Goal: Task Accomplishment & Management: Use online tool/utility

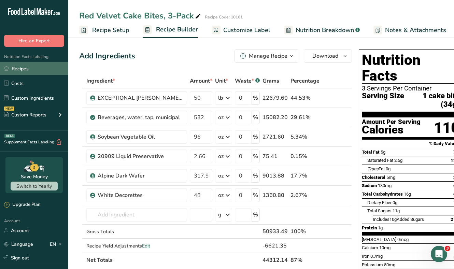
click at [25, 67] on link "Recipes" at bounding box center [34, 68] width 68 height 13
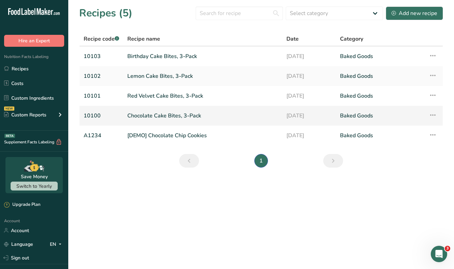
click at [154, 114] on link "Chocolate Cake Bites, 3-Pack" at bounding box center [202, 116] width 151 height 14
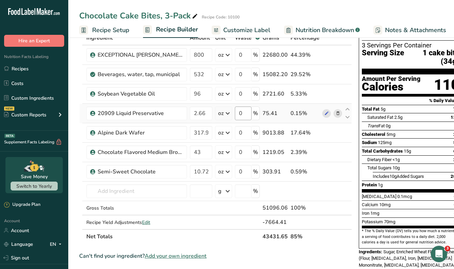
scroll to position [43, 0]
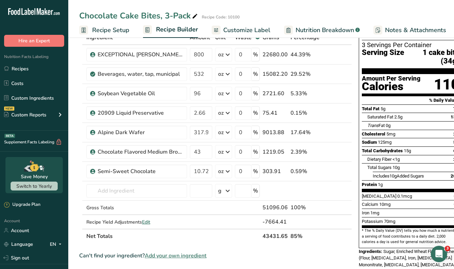
click at [236, 31] on span "Customize Label" at bounding box center [246, 30] width 47 height 9
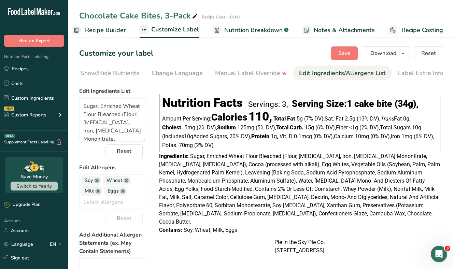
scroll to position [0, 140]
click at [103, 108] on textarea "Sugar, Enriched Wheat Flour Bleached (Flour, [MEDICAL_DATA], Iron, [MEDICAL_DAT…" at bounding box center [112, 120] width 66 height 44
paste textarea "Cake Base (Sugar, Enriched Wheat Flour Bleached (Flour, [MEDICAL_DATA], Iron, […"
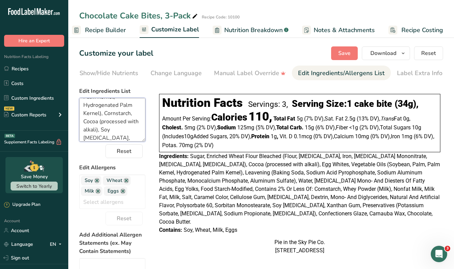
scroll to position [358, 0]
type textarea "Cake Base (Sugar, Enriched Wheat Flour Bleached (Flour, [MEDICAL_DATA], Iron, […"
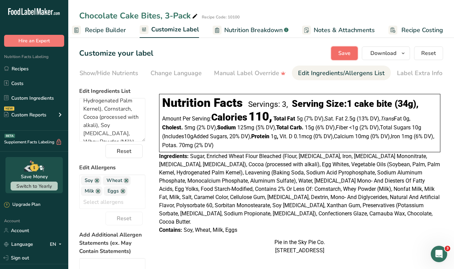
click at [343, 58] on button "Save" at bounding box center [344, 53] width 27 height 14
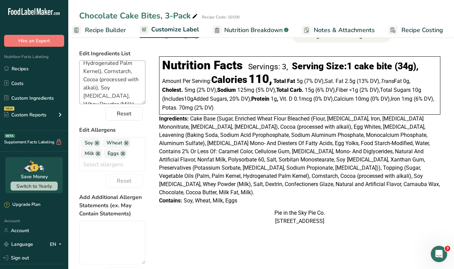
scroll to position [29, 0]
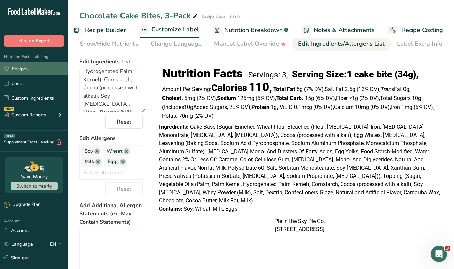
click at [35, 67] on link "Recipes" at bounding box center [34, 68] width 68 height 13
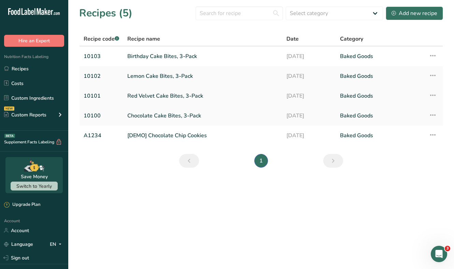
click at [148, 98] on link "Red Velvet Cake Bites, 3-Pack" at bounding box center [202, 96] width 151 height 14
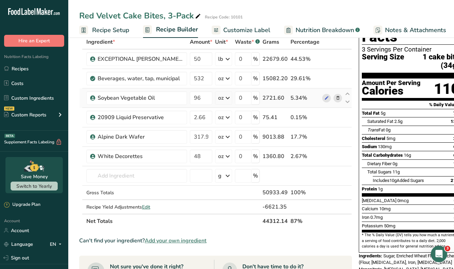
scroll to position [7, 0]
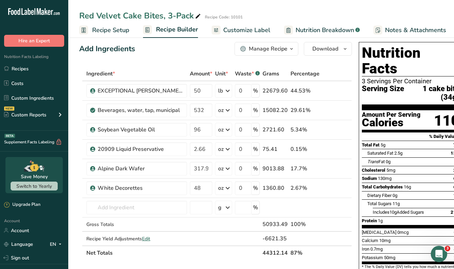
click at [245, 28] on span "Customize Label" at bounding box center [246, 30] width 47 height 9
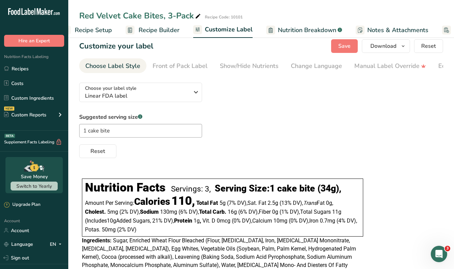
scroll to position [0, 71]
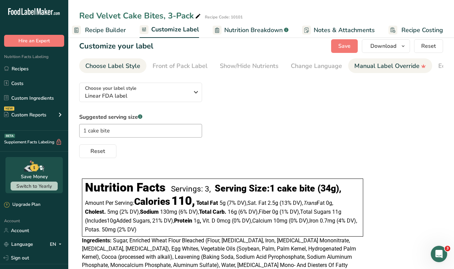
click at [355, 62] on div "Manual Label Override" at bounding box center [390, 65] width 72 height 9
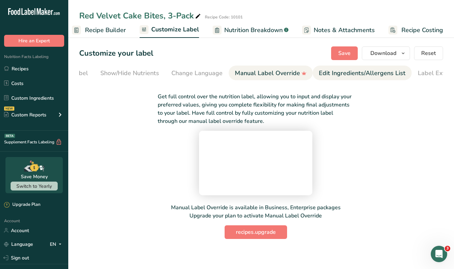
scroll to position [0, 140]
click at [371, 69] on div "Edit Ingredients/Allergens List" at bounding box center [341, 73] width 87 height 9
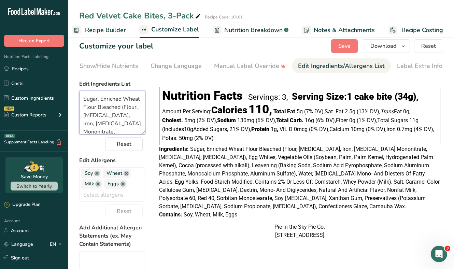
click at [106, 112] on textarea "Sugar, Enriched Wheat Flour Bleached (Flour, [MEDICAL_DATA], Iron, [MEDICAL_DAT…" at bounding box center [112, 113] width 66 height 44
paste textarea "Cake Base (Sugar, Enriched Wheat Flour Bleached (Flour, [MEDICAL_DATA], Iron, […"
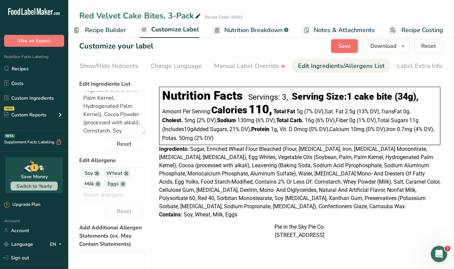
click at [339, 47] on button "Save" at bounding box center [344, 46] width 27 height 14
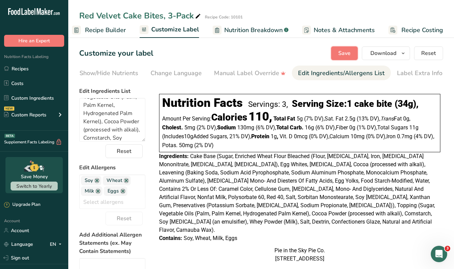
scroll to position [5, 0]
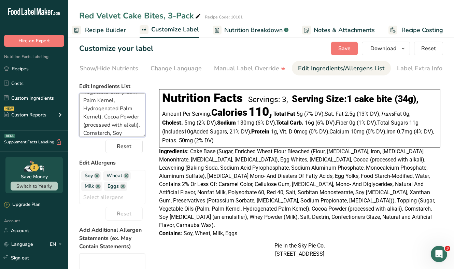
click at [118, 108] on textarea "Cake Base (Sugar, Enriched Wheat Flour Bleached (Flour, [MEDICAL_DATA], Iron, […" at bounding box center [112, 115] width 66 height 44
paste textarea
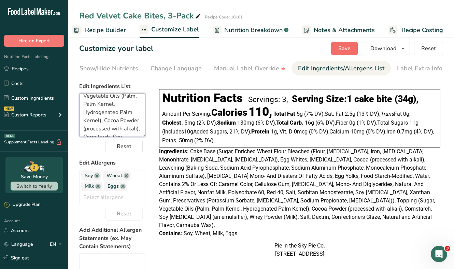
type textarea "Cake Base (Sugar, Enriched Wheat Flour Bleached (Flour, [MEDICAL_DATA], Iron, […"
click at [340, 51] on span "Save" at bounding box center [344, 48] width 12 height 8
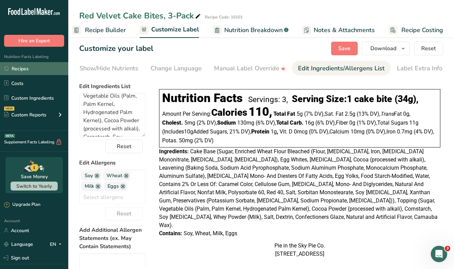
click at [19, 68] on link "Recipes" at bounding box center [34, 68] width 68 height 13
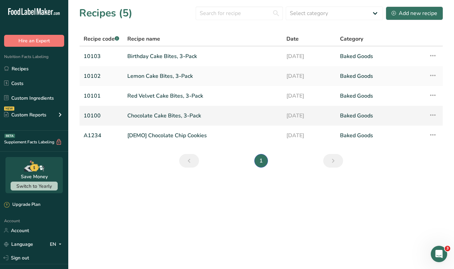
click at [155, 112] on link "Chocolate Cake Bites, 3-Pack" at bounding box center [202, 116] width 151 height 14
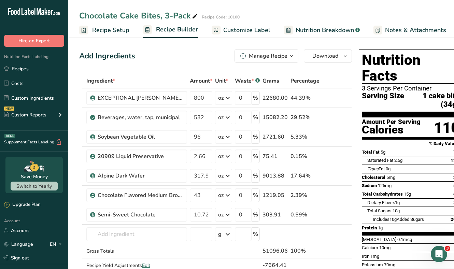
click at [250, 31] on span "Customize Label" at bounding box center [246, 30] width 47 height 9
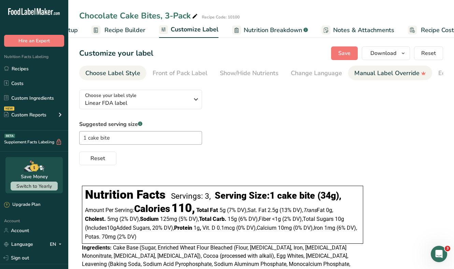
scroll to position [0, 71]
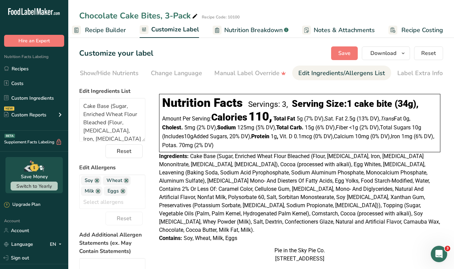
scroll to position [0, 140]
click at [105, 123] on textarea "Cake Base (Sugar, Enriched Wheat Flour Bleached (Flour, [MEDICAL_DATA], Iron, […" at bounding box center [112, 120] width 66 height 44
paste textarea "Egg Whites, [MEDICAL_DATA], Cocoa (processed with alkali), Leavening (Baking So…"
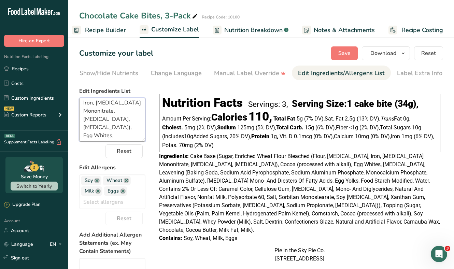
scroll to position [31, 0]
click at [110, 116] on textarea "Cake Base (Sugar, Enriched Wheat Flour Bleached (Flour, [MEDICAL_DATA], Iron, […" at bounding box center [112, 120] width 66 height 44
paste textarea "Cocoa (processed with alkali), Egg Whites, [MEDICAL_DATA], Leavening (Baking So…"
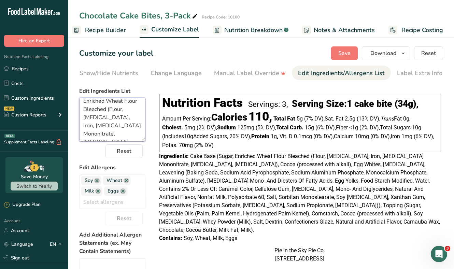
scroll to position [9, 0]
type textarea "Cake Base (Sugar, Enriched Wheat Flour Bleached (Flour, [MEDICAL_DATA], Iron, […"
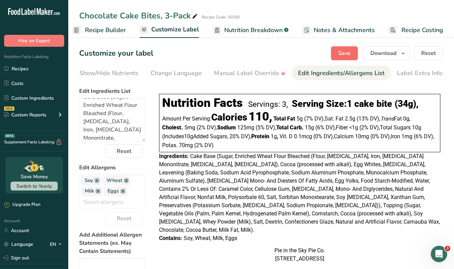
click at [345, 50] on span "Save" at bounding box center [344, 53] width 12 height 8
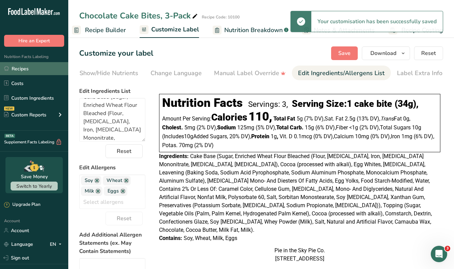
click at [28, 64] on link "Recipes" at bounding box center [34, 68] width 68 height 13
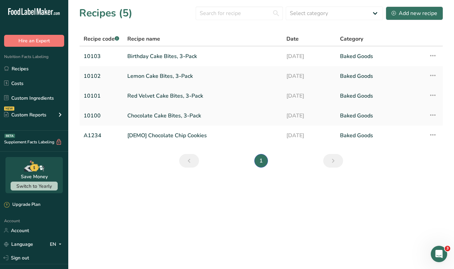
click at [144, 96] on link "Red Velvet Cake Bites, 3-Pack" at bounding box center [202, 96] width 151 height 14
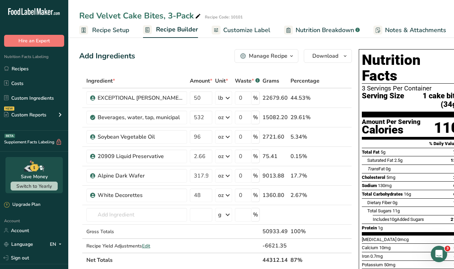
click at [249, 28] on span "Customize Label" at bounding box center [246, 30] width 47 height 9
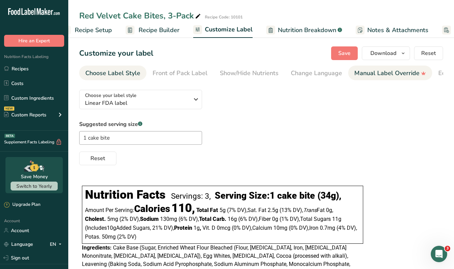
scroll to position [0, 71]
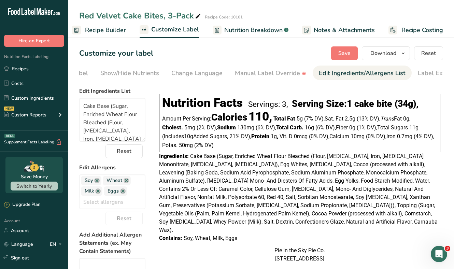
scroll to position [0, 140]
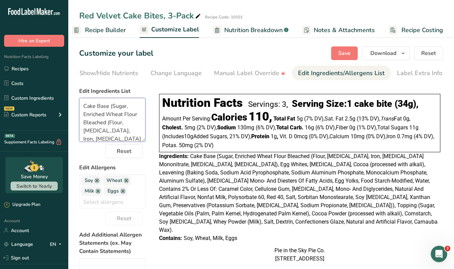
click at [107, 123] on textarea "Cake Base (Sugar, Enriched Wheat Flour Bleached (Flour, [MEDICAL_DATA], Iron, […" at bounding box center [112, 120] width 66 height 44
paste textarea "s (Sugar, Vegetable Oils (Palm, Palm Kernel, Hydrogenated Palm Kernel), Cocoa P…"
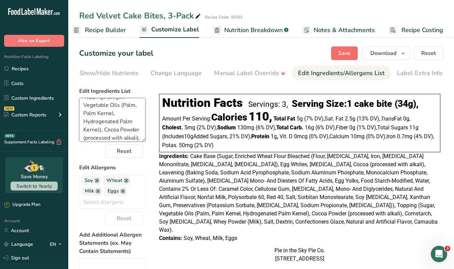
type textarea "Cake Base (Sugar, Enriched Wheat Flour Bleached (Flour, [MEDICAL_DATA], Iron, […"
click at [342, 56] on span "Save" at bounding box center [344, 53] width 12 height 8
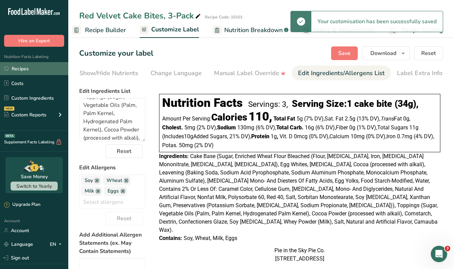
click at [20, 69] on link "Recipes" at bounding box center [34, 68] width 68 height 13
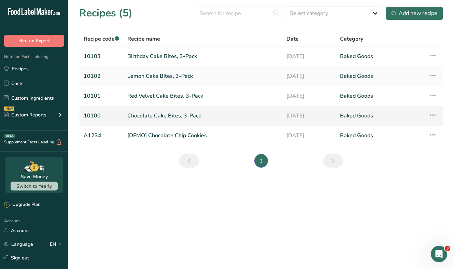
click at [153, 114] on link "Chocolate Cake Bites, 3-Pack" at bounding box center [202, 116] width 151 height 14
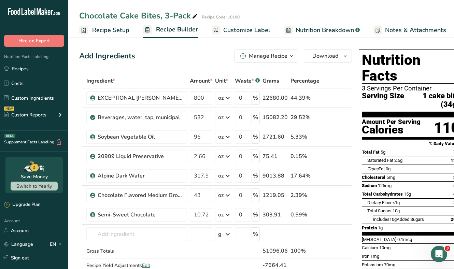
click at [248, 27] on span "Customize Label" at bounding box center [246, 30] width 47 height 9
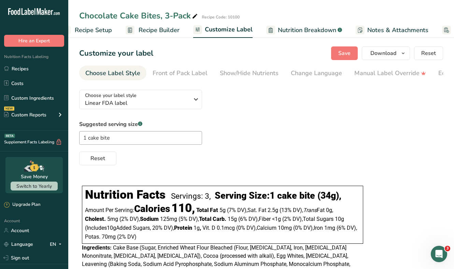
scroll to position [0, 71]
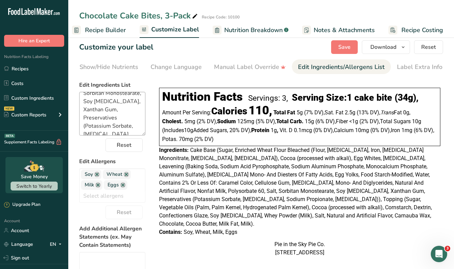
scroll to position [263, 0]
click at [134, 117] on textarea "Cake Base (Sugar, Enriched Wheat Flour Bleached (Flour, [MEDICAL_DATA], Iron, […" at bounding box center [112, 114] width 66 height 44
type textarea "Cake Base (Sugar, Enriched Wheat Flour Bleached (Flour, [MEDICAL_DATA], Iron, […"
click at [351, 47] on button "Save" at bounding box center [344, 47] width 27 height 14
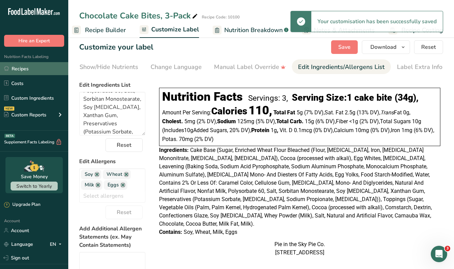
click at [28, 70] on link "Recipes" at bounding box center [34, 68] width 68 height 13
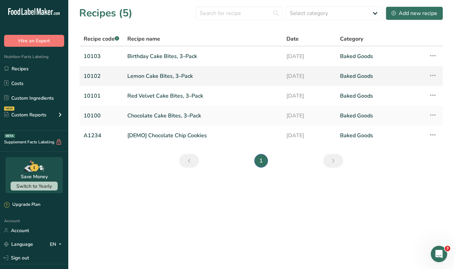
click at [149, 74] on link "Lemon Cake Bites, 3-Pack" at bounding box center [202, 76] width 151 height 14
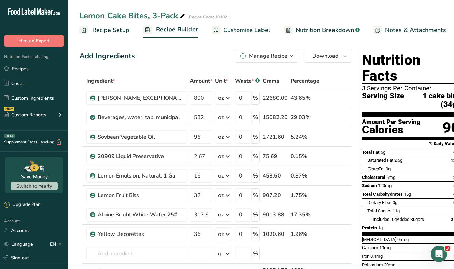
click at [257, 33] on span "Customize Label" at bounding box center [246, 30] width 47 height 9
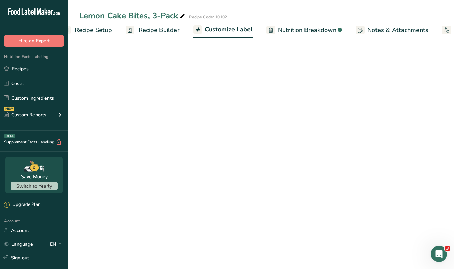
scroll to position [0, 71]
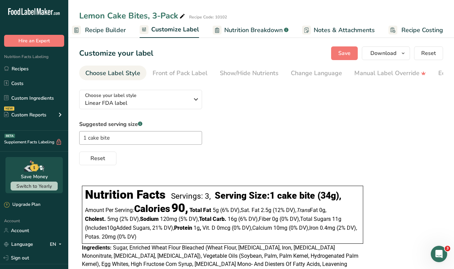
click at [443, 79] on section "Customize your label Save Download Choose what to show on your downloaded label…" at bounding box center [261, 203] width 386 height 336
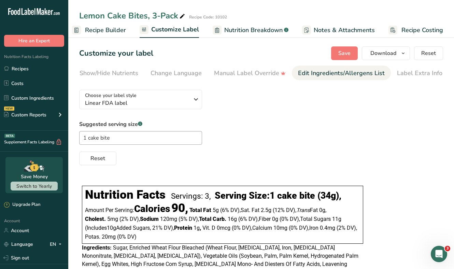
click at [331, 74] on div "Edit Ingredients/Allergens List" at bounding box center [341, 73] width 87 height 9
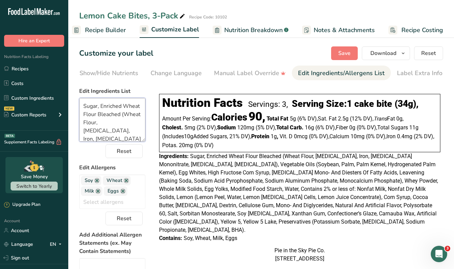
click at [119, 114] on textarea "Sugar, Enriched Wheat Flour Bleached (Wheat Flour, [MEDICAL_DATA], Iron, [MEDIC…" at bounding box center [112, 120] width 66 height 44
paste textarea "Lore Ipsu (Dolor, Sitametc Adipi Elits Doeiusmo (Tempo, Incidi, Utla, Etdolore …"
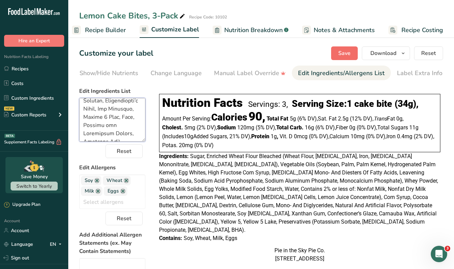
type textarea "Lore Ipsu (Dolor, Sitametc Adipi Elits Doeiusmo (Tempo, Incidi, Utla, Etdolore …"
click at [340, 52] on span "Save" at bounding box center [344, 53] width 12 height 8
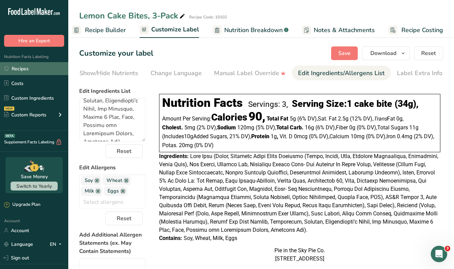
click at [20, 67] on link "Recipes" at bounding box center [34, 68] width 68 height 13
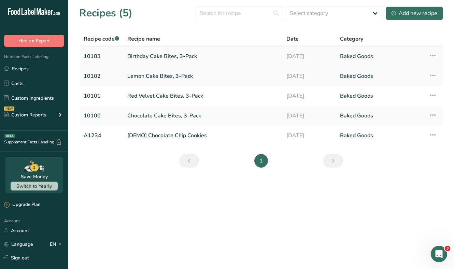
click at [145, 56] on link "Birthday Cake Bites, 3-Pack" at bounding box center [202, 56] width 151 height 14
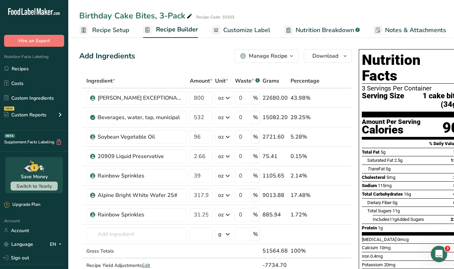
click at [243, 29] on span "Customize Label" at bounding box center [246, 30] width 47 height 9
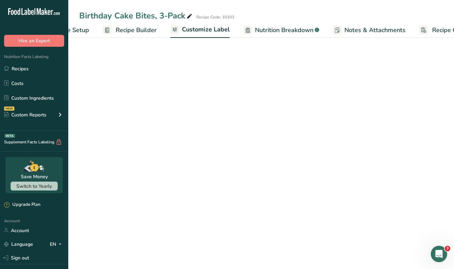
scroll to position [0, 71]
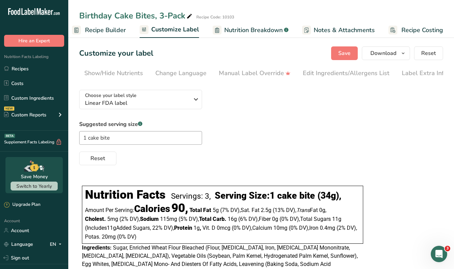
scroll to position [0, 140]
click at [311, 77] on div "Edit Ingredients/Allergens List" at bounding box center [341, 73] width 87 height 9
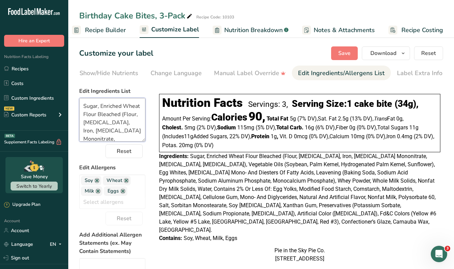
click at [110, 114] on textarea "Sugar, Enriched Wheat Flour Bleached (Flour, [MEDICAL_DATA], Iron, [MEDICAL_DAT…" at bounding box center [112, 120] width 66 height 44
paste textarea "Cake Base (Sugar, Water, Enriched Wheat Flour Bleached (Flour, [MEDICAL_DATA], …"
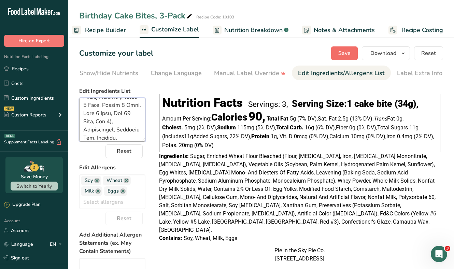
type textarea "Cake Base (Sugar, Water, Enriched Wheat Flour Bleached (Flour, [MEDICAL_DATA], …"
click at [343, 51] on span "Save" at bounding box center [344, 53] width 12 height 8
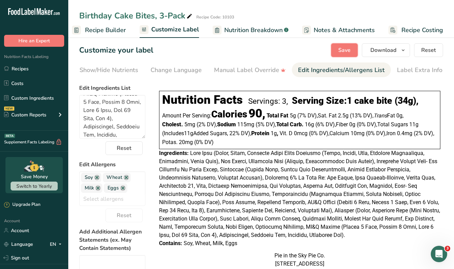
scroll to position [0, 0]
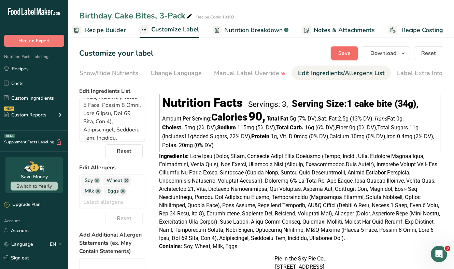
click at [348, 51] on span "Save" at bounding box center [344, 53] width 12 height 8
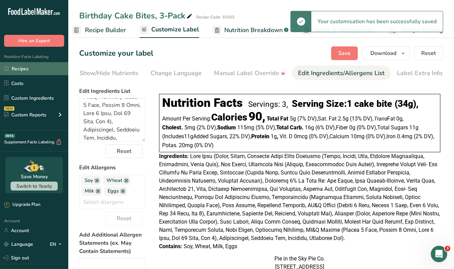
click at [19, 67] on link "Recipes" at bounding box center [34, 68] width 68 height 13
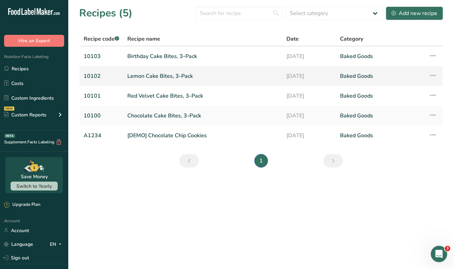
click at [150, 73] on link "Lemon Cake Bites, 3-Pack" at bounding box center [202, 76] width 151 height 14
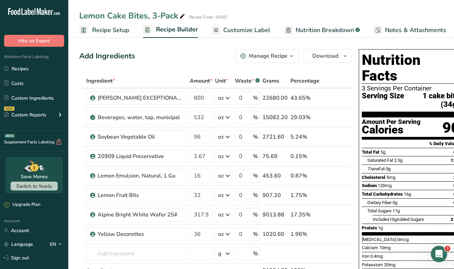
click at [262, 32] on span "Customize Label" at bounding box center [246, 30] width 47 height 9
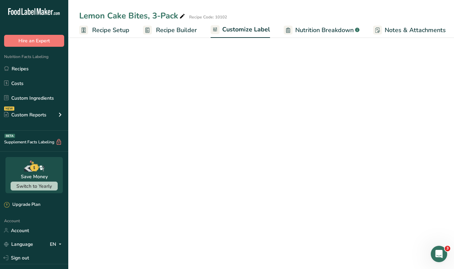
scroll to position [0, 71]
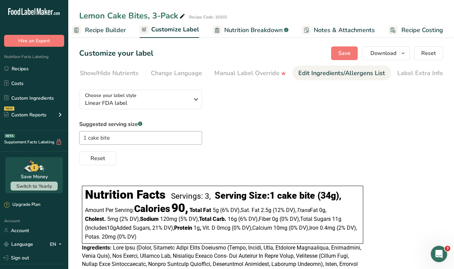
scroll to position [0, 140]
click at [340, 75] on div "Edit Ingredients/Allergens List" at bounding box center [341, 73] width 87 height 9
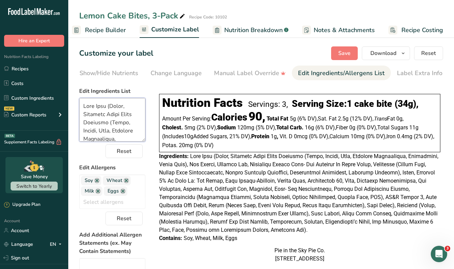
click at [115, 115] on textarea at bounding box center [112, 120] width 66 height 44
paste textarea "[MEDICAL_DATA]"
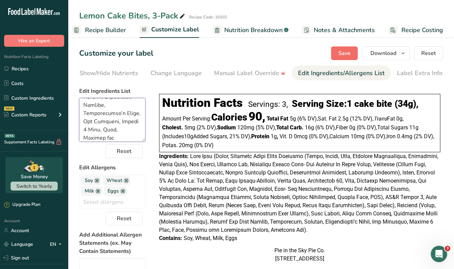
type textarea "Lore Ipsu (Dolor, Sitametc Adipi Elits Doeiusmo (Tempo, Incidi, Utla, Etdolore …"
click at [345, 58] on button "Save" at bounding box center [344, 53] width 27 height 14
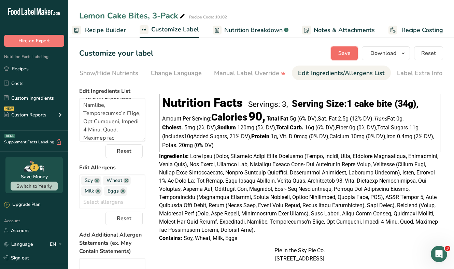
click at [340, 53] on span "Save" at bounding box center [344, 53] width 12 height 8
click at [21, 71] on link "Recipes" at bounding box center [34, 68] width 68 height 13
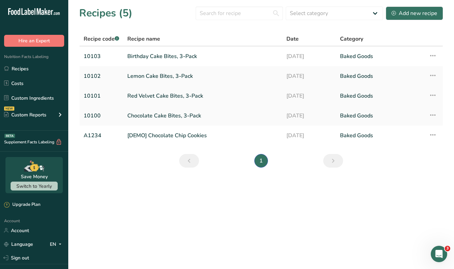
click at [144, 96] on link "Red Velvet Cake Bites, 3-Pack" at bounding box center [202, 96] width 151 height 14
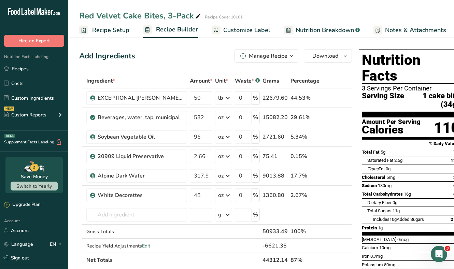
click at [257, 31] on span "Customize Label" at bounding box center [246, 30] width 47 height 9
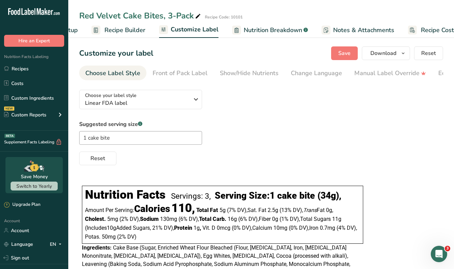
scroll to position [0, 71]
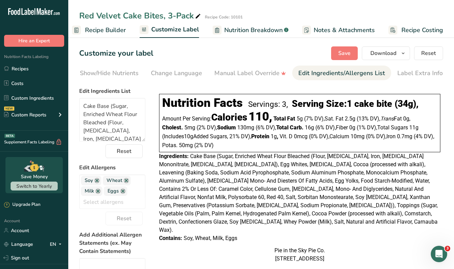
scroll to position [0, 140]
click at [91, 127] on textarea "Cake Base (Sugar, Enriched Wheat Flour Bleached (Flour, [MEDICAL_DATA], Iron, […" at bounding box center [112, 120] width 66 height 44
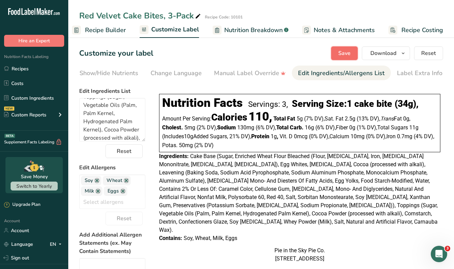
click at [340, 56] on span "Save" at bounding box center [344, 53] width 12 height 8
click at [112, 119] on textarea "Cake Base (Sugar, Enriched Wheat Flour Bleached (Flour, [MEDICAL_DATA], Iron, […" at bounding box center [112, 120] width 66 height 44
click at [350, 58] on button "Save" at bounding box center [344, 53] width 27 height 14
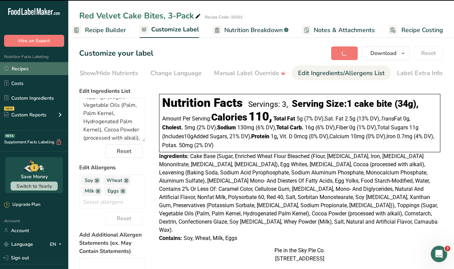
click at [28, 71] on link "Recipes" at bounding box center [34, 68] width 68 height 13
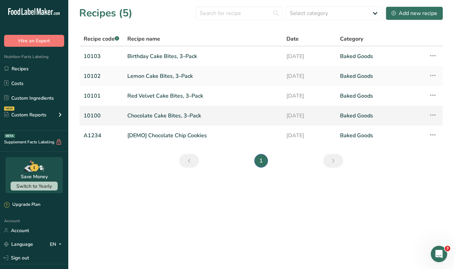
click at [150, 114] on link "Chocolate Cake Bites, 3-Pack" at bounding box center [202, 116] width 151 height 14
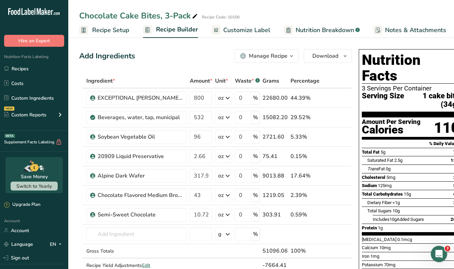
click at [243, 24] on link "Customize Label" at bounding box center [241, 30] width 59 height 15
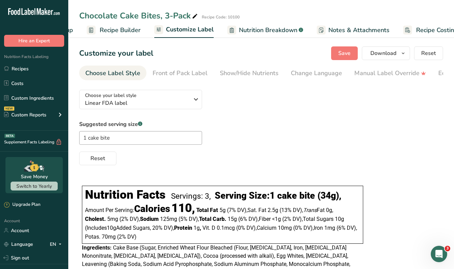
scroll to position [0, 71]
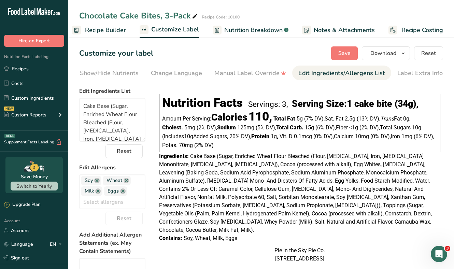
scroll to position [0, 140]
click at [128, 110] on textarea "Cake Base (Sugar, Enriched Wheat Flour Bleached (Flour, [MEDICAL_DATA], Iron, […" at bounding box center [112, 120] width 66 height 44
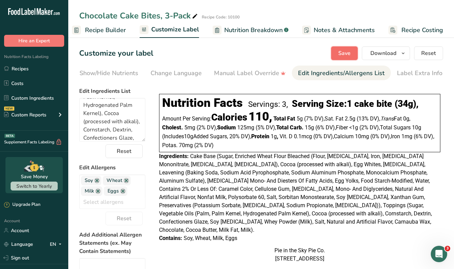
click at [334, 56] on button "Save" at bounding box center [344, 53] width 27 height 14
click at [386, 56] on span "Download" at bounding box center [383, 53] width 26 height 8
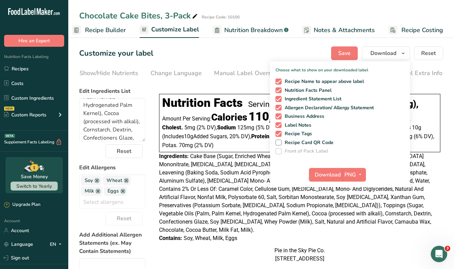
click at [434, 134] on div "Amount Per Serving: Calories 110, Total Fat 5g ‏(7% DV) , Sat. Fat 2.5g ‏(13% D…" at bounding box center [299, 131] width 275 height 38
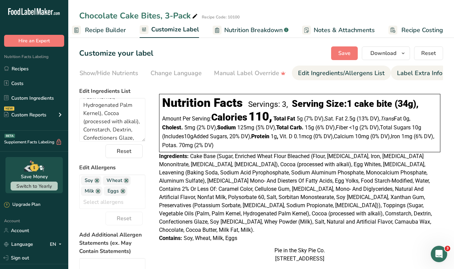
click at [421, 76] on div "Label Extra Info" at bounding box center [419, 73] width 45 height 9
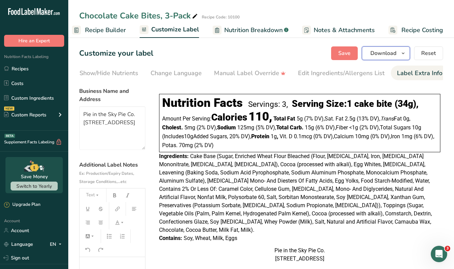
click at [396, 54] on span "Download" at bounding box center [383, 53] width 26 height 8
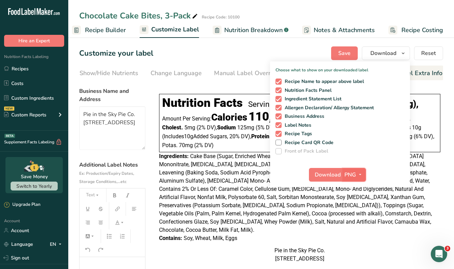
click at [354, 175] on span "PNG" at bounding box center [350, 175] width 12 height 8
click at [356, 219] on link "PDF" at bounding box center [355, 222] width 22 height 11
click at [324, 175] on span "Download" at bounding box center [328, 175] width 26 height 8
click at [19, 67] on link "Recipes" at bounding box center [34, 68] width 68 height 13
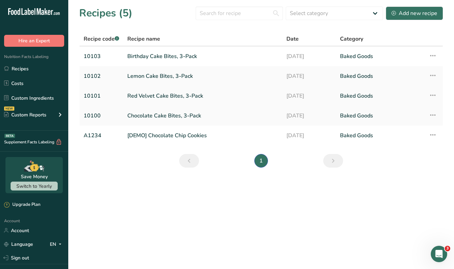
click at [164, 96] on link "Red Velvet Cake Bites, 3-Pack" at bounding box center [202, 96] width 151 height 14
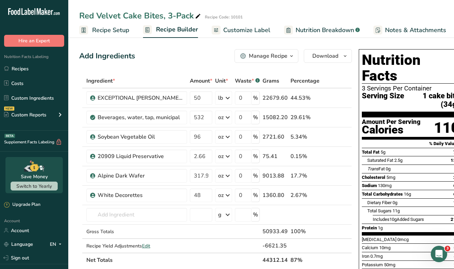
click at [247, 30] on span "Customize Label" at bounding box center [246, 30] width 47 height 9
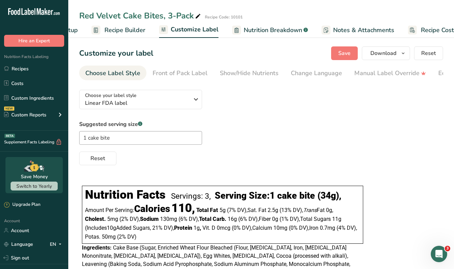
scroll to position [0, 71]
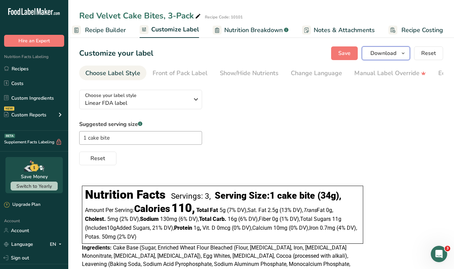
click at [392, 55] on span "Download" at bounding box center [383, 53] width 26 height 8
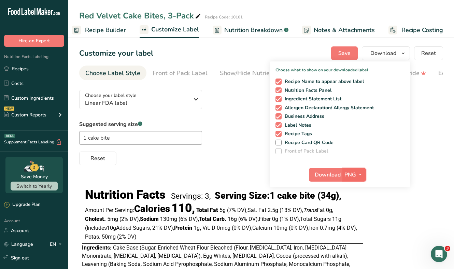
click at [359, 176] on icon "button" at bounding box center [359, 174] width 5 height 9
click at [354, 223] on link "PDF" at bounding box center [355, 222] width 22 height 11
click at [327, 173] on span "Download" at bounding box center [328, 175] width 26 height 8
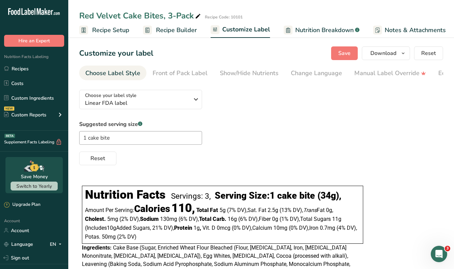
scroll to position [0, 71]
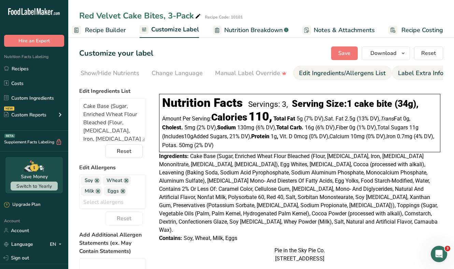
scroll to position [0, 140]
click at [432, 70] on div "Label Extra Info" at bounding box center [419, 73] width 45 height 9
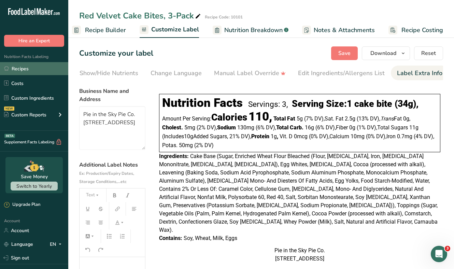
click at [23, 71] on link "Recipes" at bounding box center [34, 68] width 68 height 13
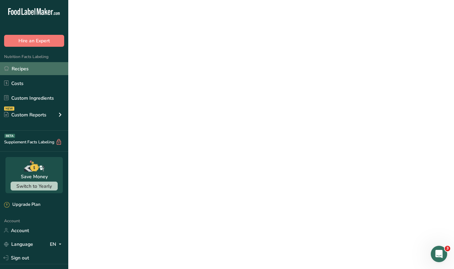
click at [23, 71] on link "Recipes" at bounding box center [34, 68] width 68 height 13
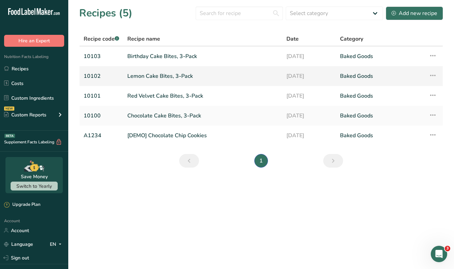
click at [146, 72] on link "Lemon Cake Bites, 3-Pack" at bounding box center [202, 76] width 151 height 14
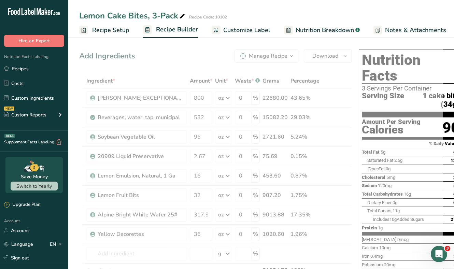
click at [246, 31] on span "Customize Label" at bounding box center [246, 30] width 47 height 9
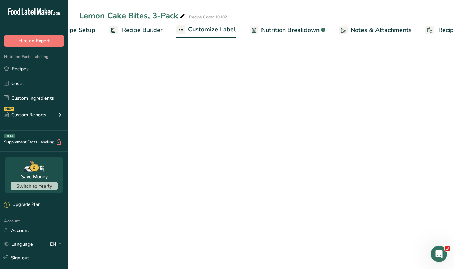
scroll to position [0, 71]
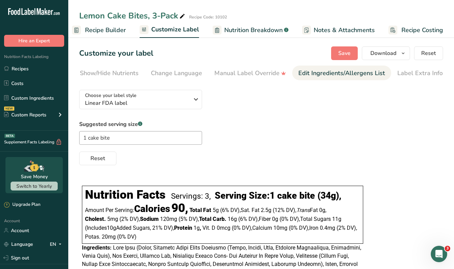
scroll to position [0, 140]
click at [356, 72] on div "Edit Ingredients/Allergens List" at bounding box center [341, 73] width 87 height 9
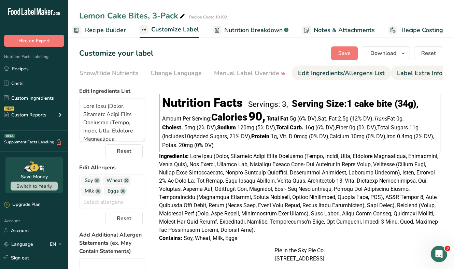
click at [418, 70] on div "Label Extra Info" at bounding box center [419, 73] width 45 height 9
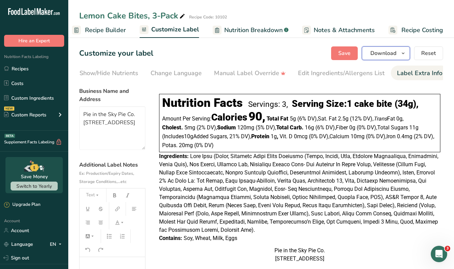
click at [394, 55] on span "Download" at bounding box center [383, 53] width 26 height 8
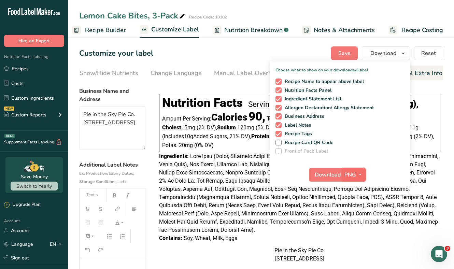
click at [356, 172] on span "button" at bounding box center [360, 175] width 8 height 8
click at [356, 219] on link "PDF" at bounding box center [355, 222] width 22 height 11
click at [327, 177] on span "Download" at bounding box center [328, 175] width 26 height 8
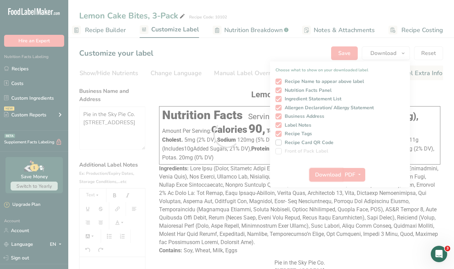
scroll to position [0, 0]
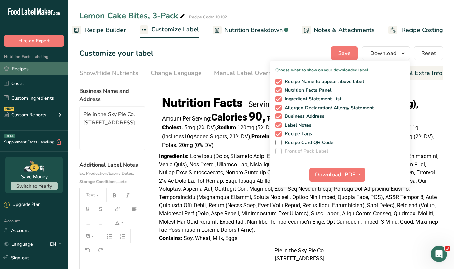
click at [20, 68] on link "Recipes" at bounding box center [34, 68] width 68 height 13
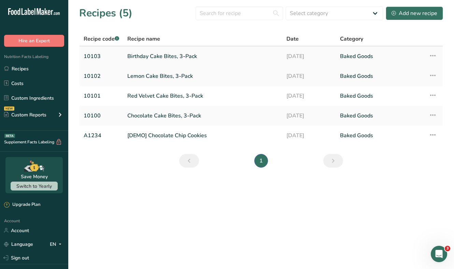
click at [157, 55] on link "Birthday Cake Bites, 3-Pack" at bounding box center [202, 56] width 151 height 14
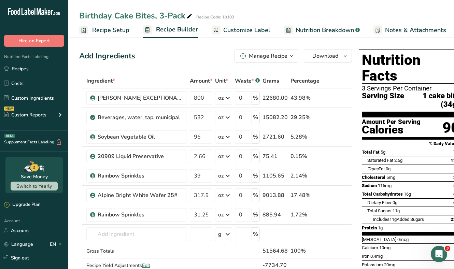
click at [247, 23] on link "Customize Label" at bounding box center [241, 30] width 59 height 15
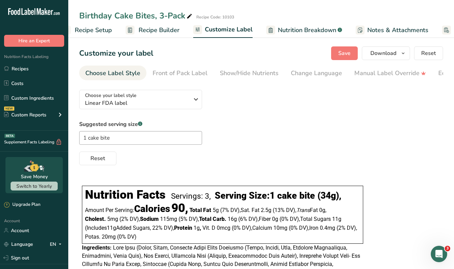
scroll to position [0, 71]
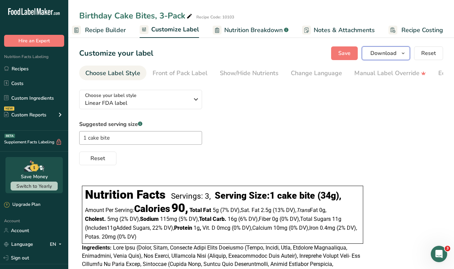
click at [396, 52] on span "Download" at bounding box center [383, 53] width 26 height 8
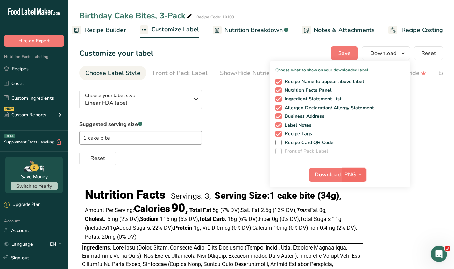
click at [356, 172] on span "button" at bounding box center [360, 175] width 8 height 8
click at [355, 219] on link "PDF" at bounding box center [355, 222] width 22 height 11
click at [323, 169] on button "Download" at bounding box center [325, 175] width 33 height 14
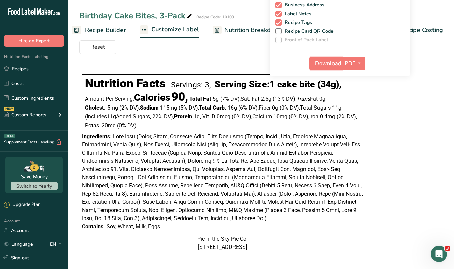
scroll to position [86, 0]
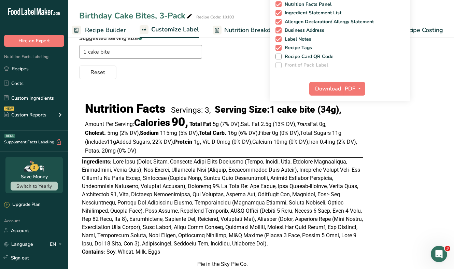
click at [341, 106] on div "Serving Size: 1 cake bite (34g) ," at bounding box center [278, 109] width 127 height 11
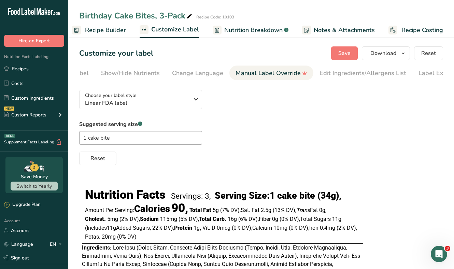
scroll to position [0, 140]
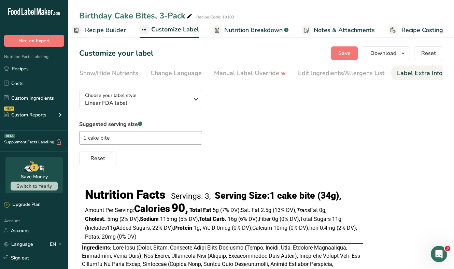
click at [409, 73] on div "Label Extra Info" at bounding box center [419, 73] width 45 height 9
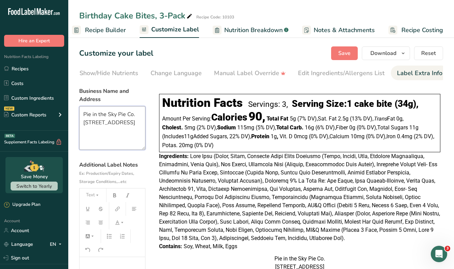
click at [131, 131] on textarea "Pie in the Sky Pie Co. [STREET_ADDRESS]" at bounding box center [112, 128] width 66 height 44
type textarea "Pie in the Sky Pie Co. [STREET_ADDRESS]"
click at [200, 179] on span at bounding box center [299, 197] width 281 height 88
click at [349, 53] on span "Save" at bounding box center [344, 53] width 12 height 8
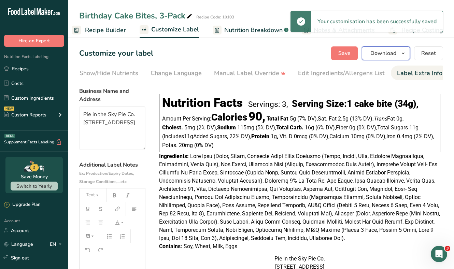
click at [393, 54] on span "Download" at bounding box center [383, 53] width 26 height 8
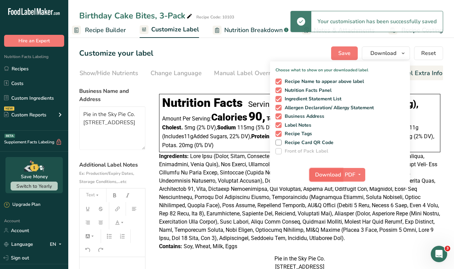
click at [325, 174] on span "Download" at bounding box center [328, 175] width 26 height 8
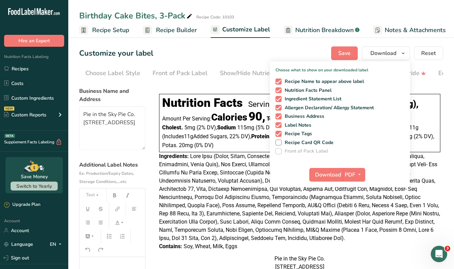
scroll to position [0, 140]
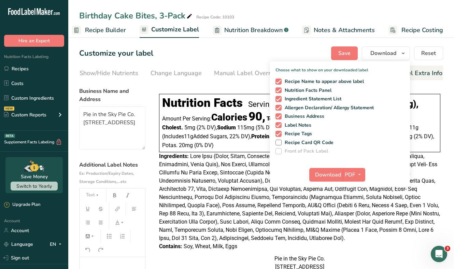
click at [255, 52] on div "Customize your label Save Download Choose what to show on your downloaded label…" at bounding box center [261, 53] width 364 height 14
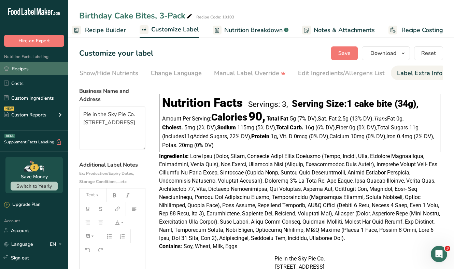
click at [19, 71] on link "Recipes" at bounding box center [34, 68] width 68 height 13
